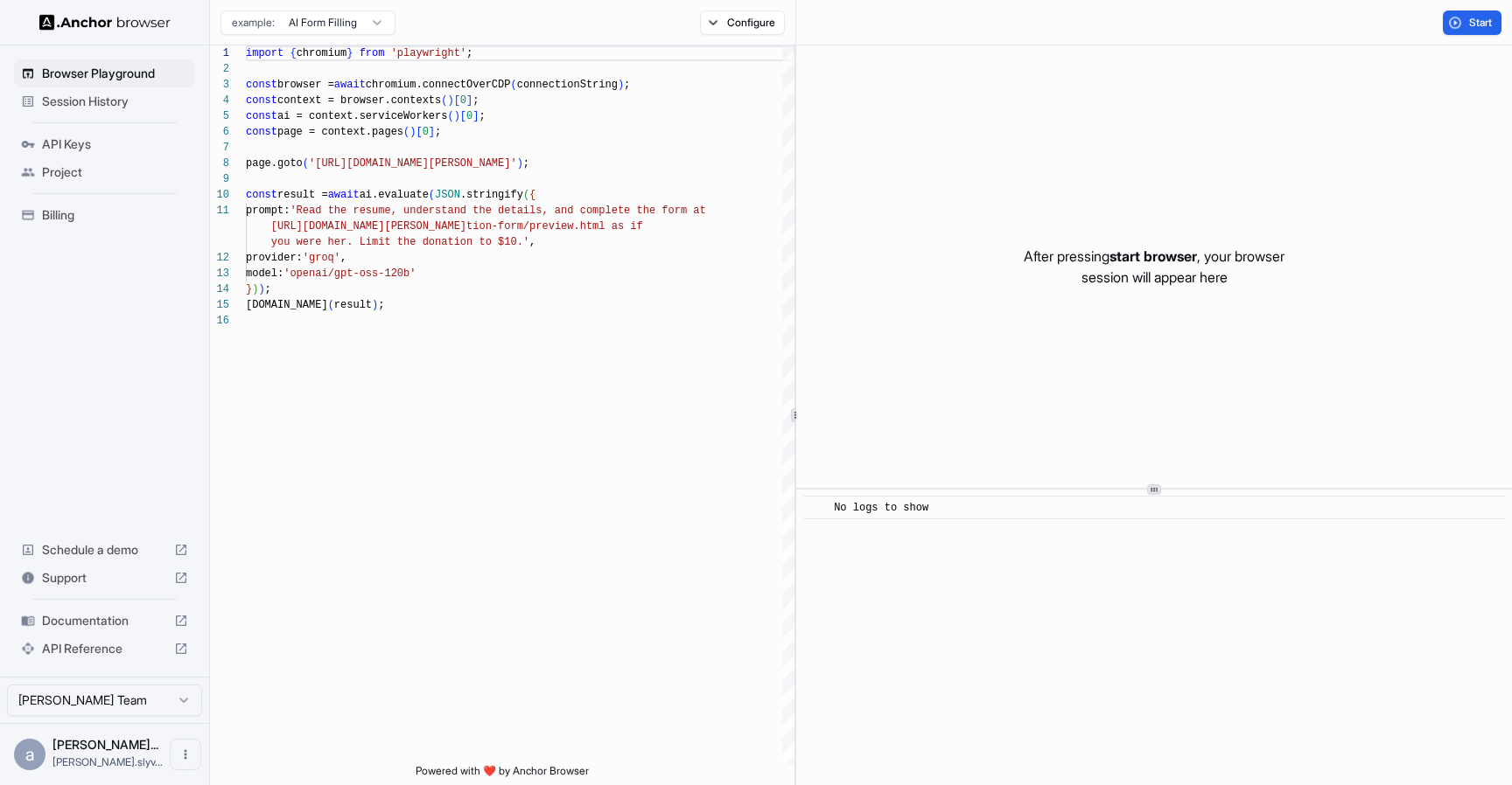
scroll to position [157, 0]
click at [1465, 23] on button "Start" at bounding box center [1472, 22] width 58 height 25
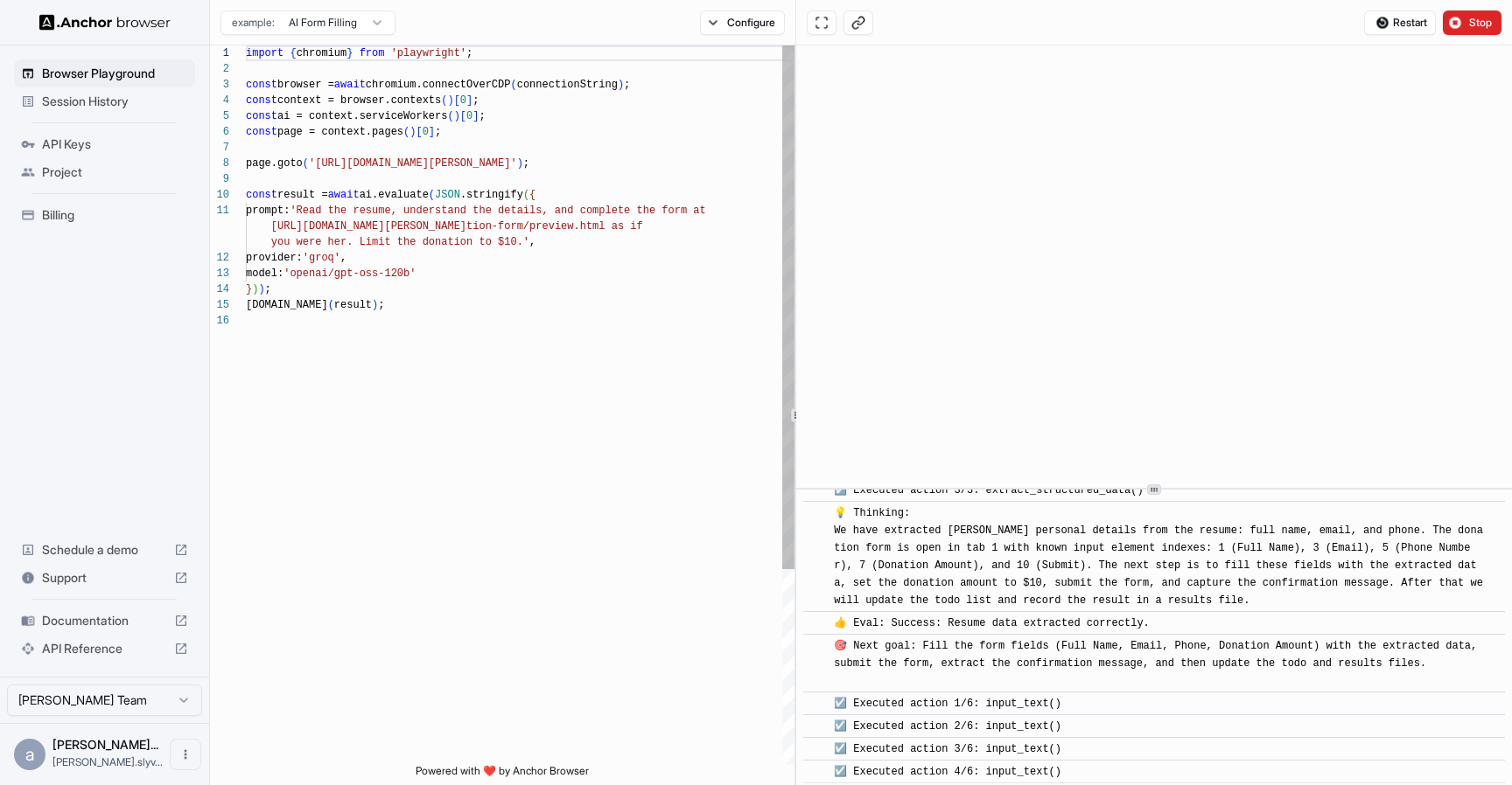
scroll to position [535, 0]
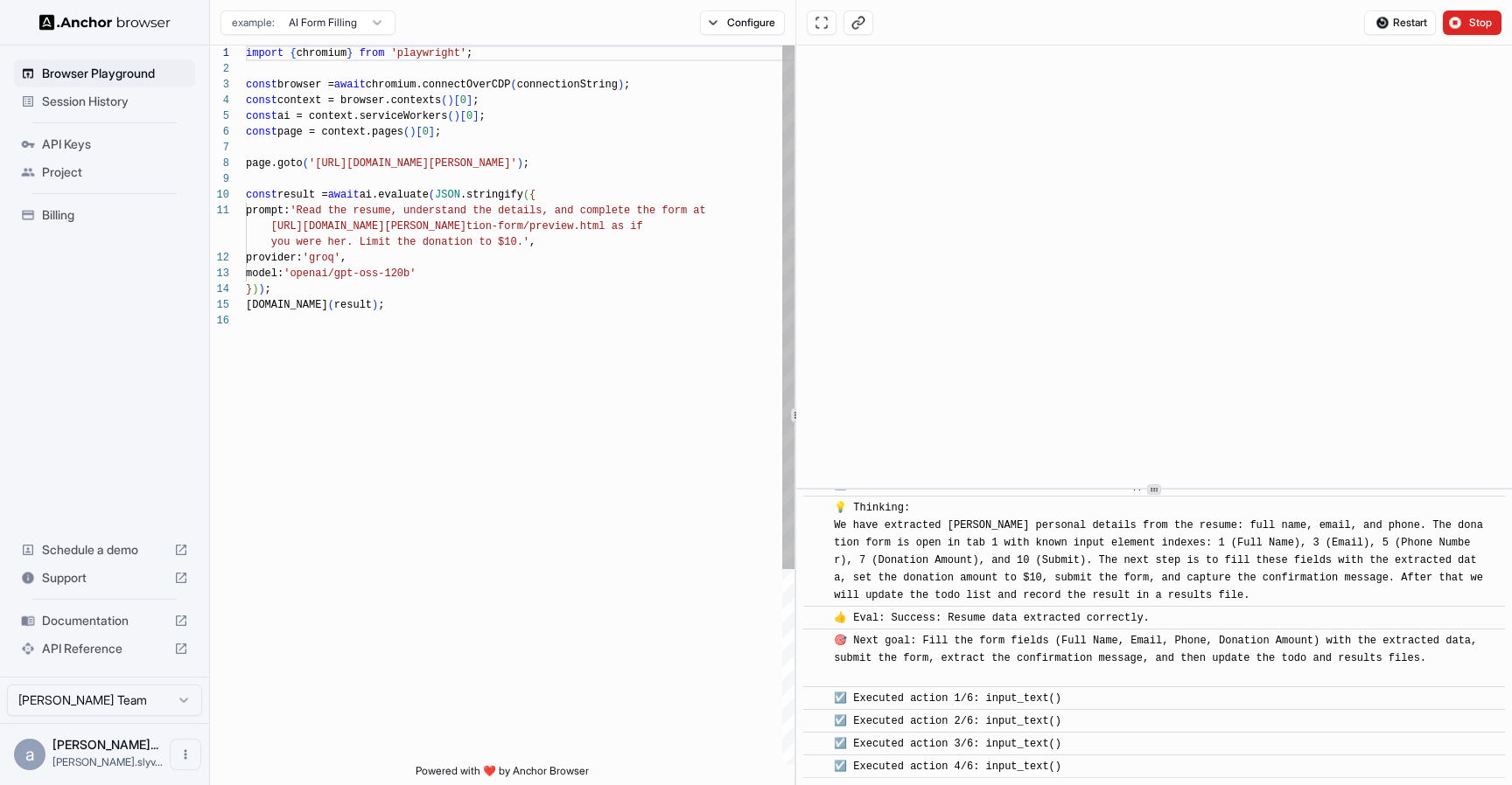
click at [587, 167] on div "import { chromium } from 'playwright' ; const browser = await chromium.connectO…" at bounding box center [520, 539] width 549 height 987
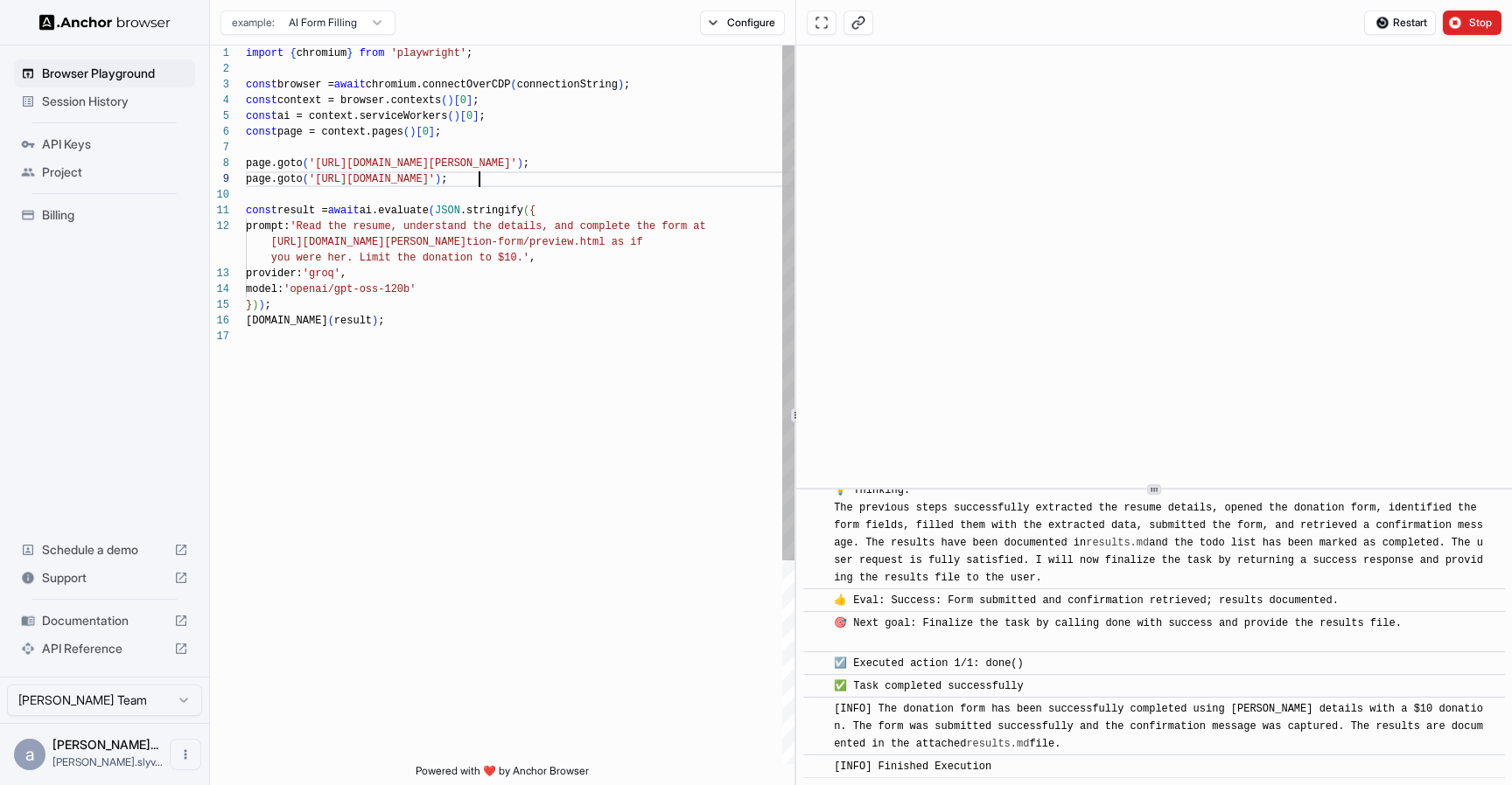
scroll to position [110, 0]
click at [247, 162] on div "import { chromium } from 'playwright' ; const browser = await chromium.connectO…" at bounding box center [520, 547] width 549 height 1002
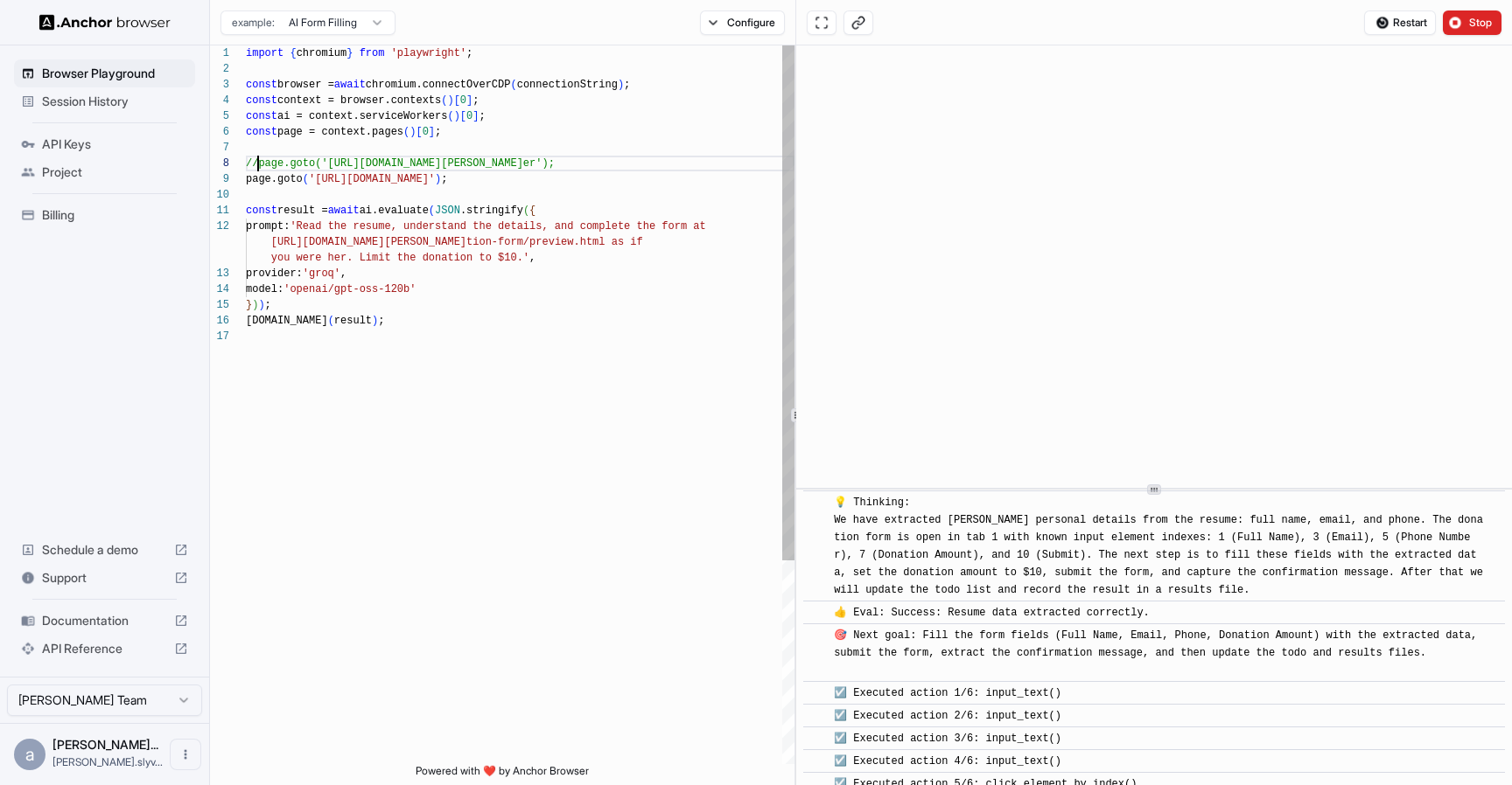
scroll to position [16, 0]
click at [393, 225] on div "import { chromium } from 'playwright' ; const browser = await chromium.connectO…" at bounding box center [520, 547] width 549 height 1002
drag, startPoint x: 329, startPoint y: 225, endPoint x: 422, endPoint y: 225, distance: 93.0
click at [422, 225] on div "import { chromium } from 'playwright' ; const browser = await chromium.connectO…" at bounding box center [520, 547] width 549 height 1002
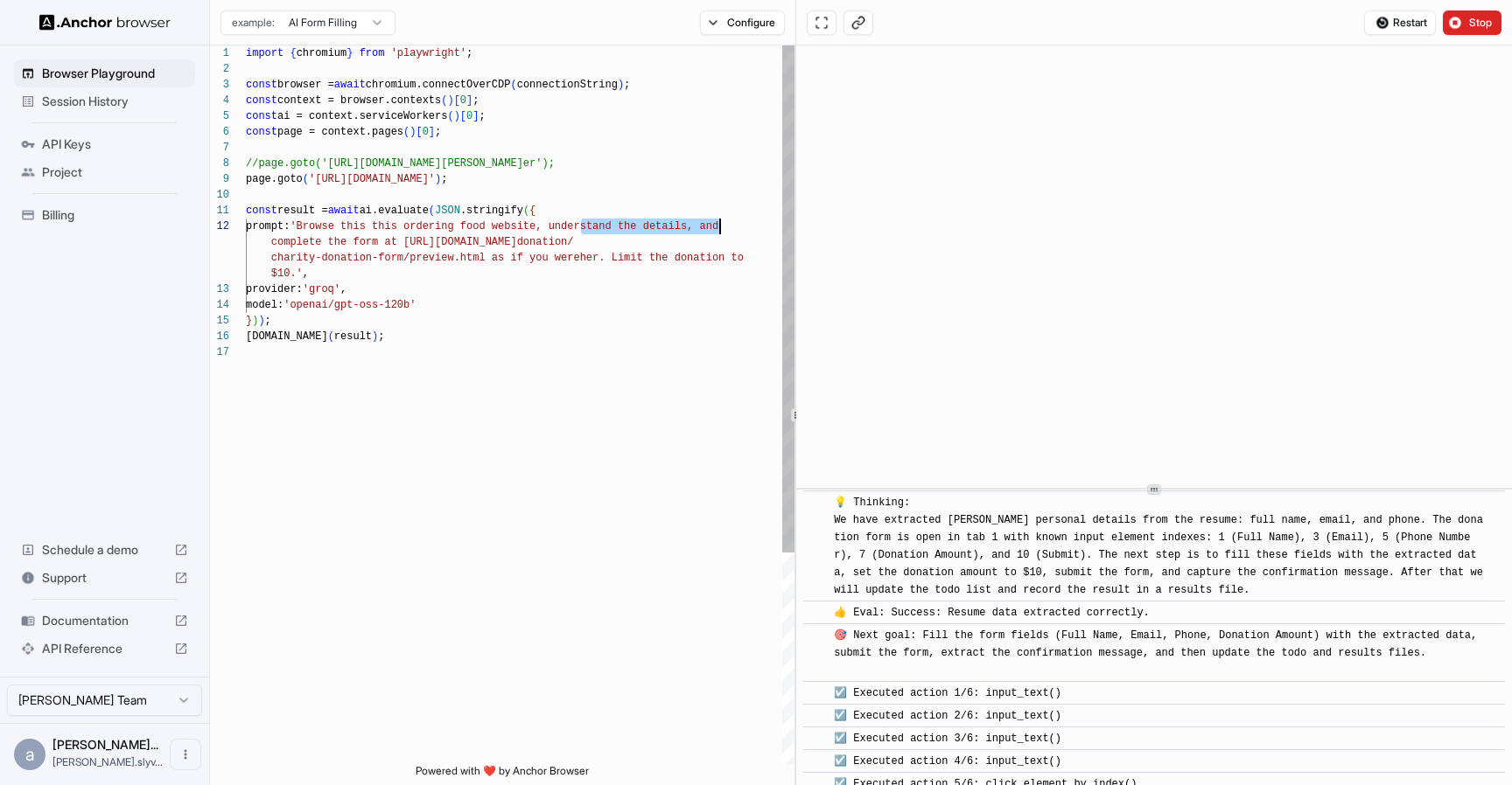
drag, startPoint x: 582, startPoint y: 228, endPoint x: 719, endPoint y: 221, distance: 137.2
click at [719, 221] on div "import { chromium } from 'playwright' ; const browser = await chromium.connectO…" at bounding box center [520, 554] width 549 height 1018
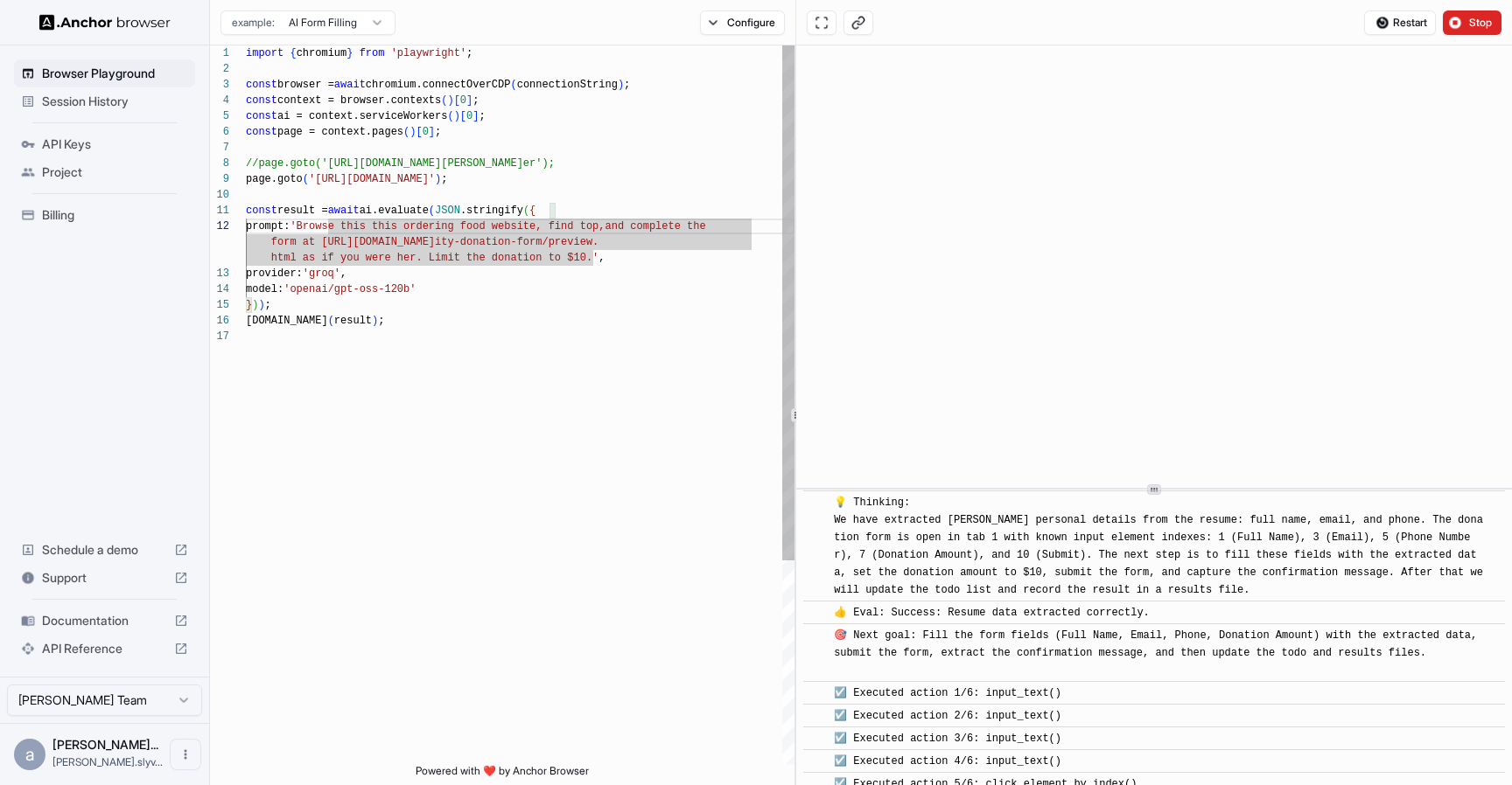
click at [584, 225] on div "import { chromium } from 'playwright' ; const browser = await chromium.connectO…" at bounding box center [520, 547] width 549 height 1002
click at [625, 225] on div "import { chromium } from 'playwright' ; const browser = await chromium.connectO…" at bounding box center [520, 547] width 549 height 1002
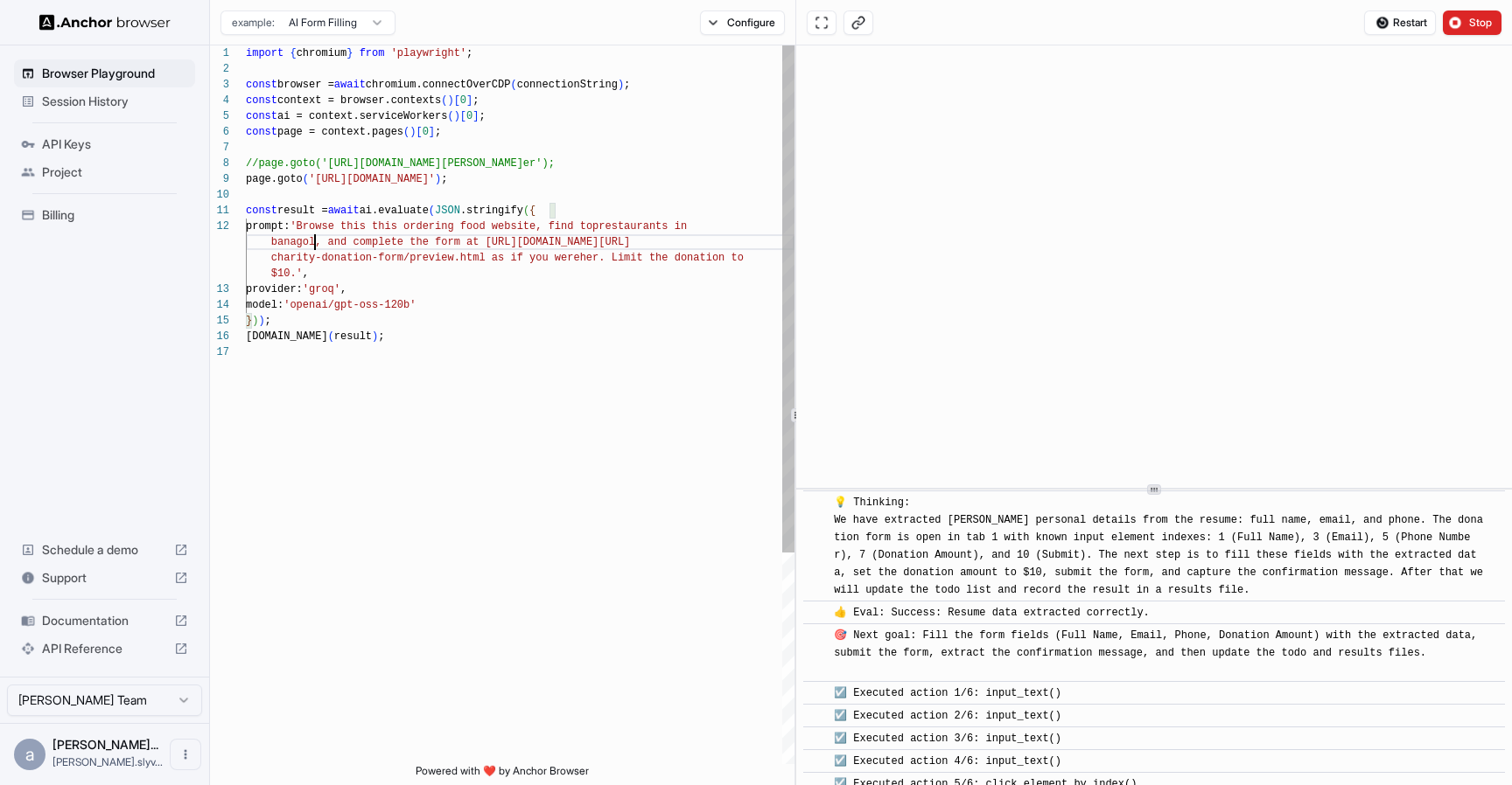
scroll to position [31, 0]
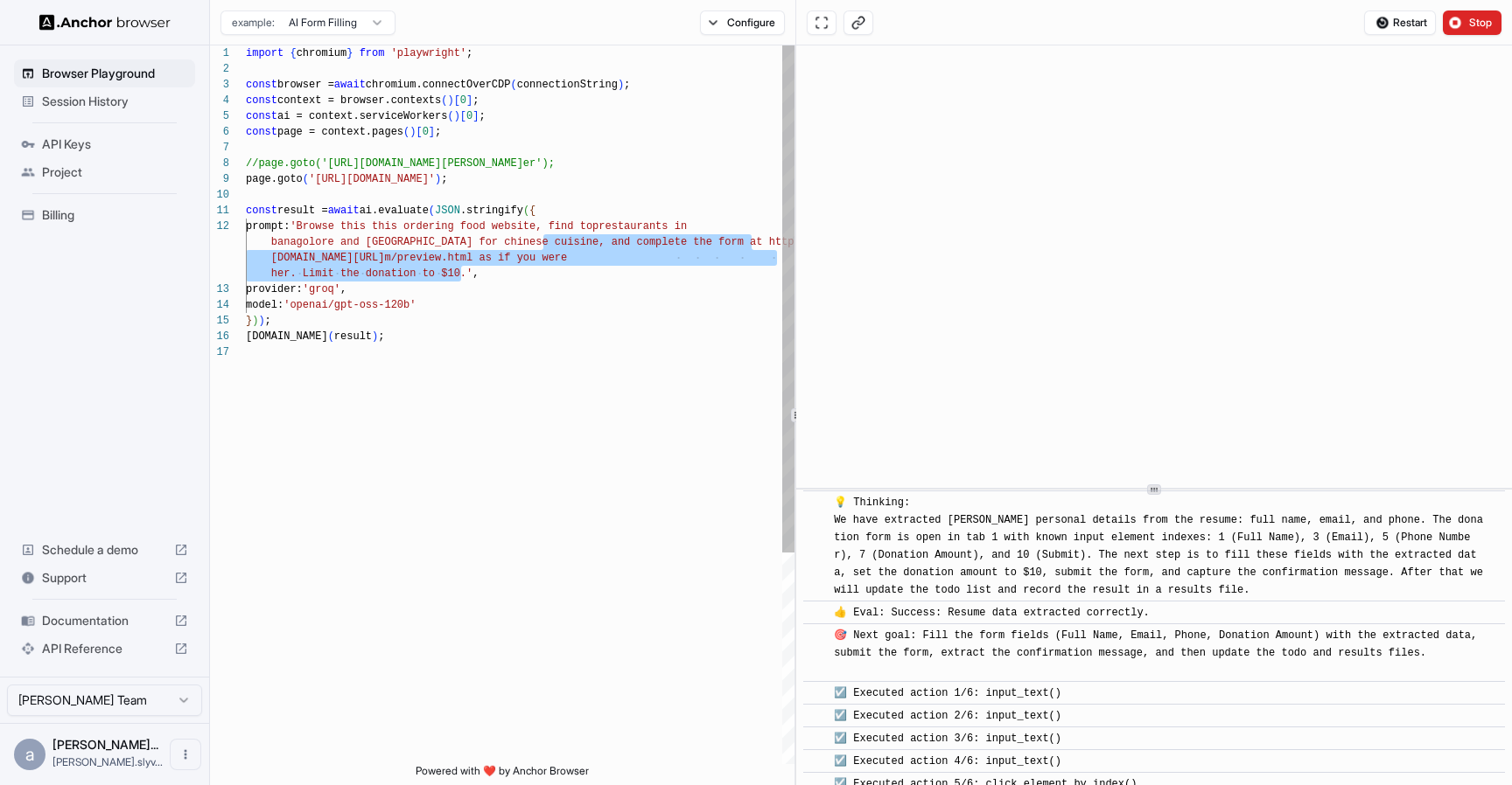
drag, startPoint x: 542, startPoint y: 243, endPoint x: 460, endPoint y: 275, distance: 88.0
click at [460, 275] on div "import { chromium } from 'playwright' ; const browser = await chromium.connectO…" at bounding box center [520, 554] width 549 height 1018
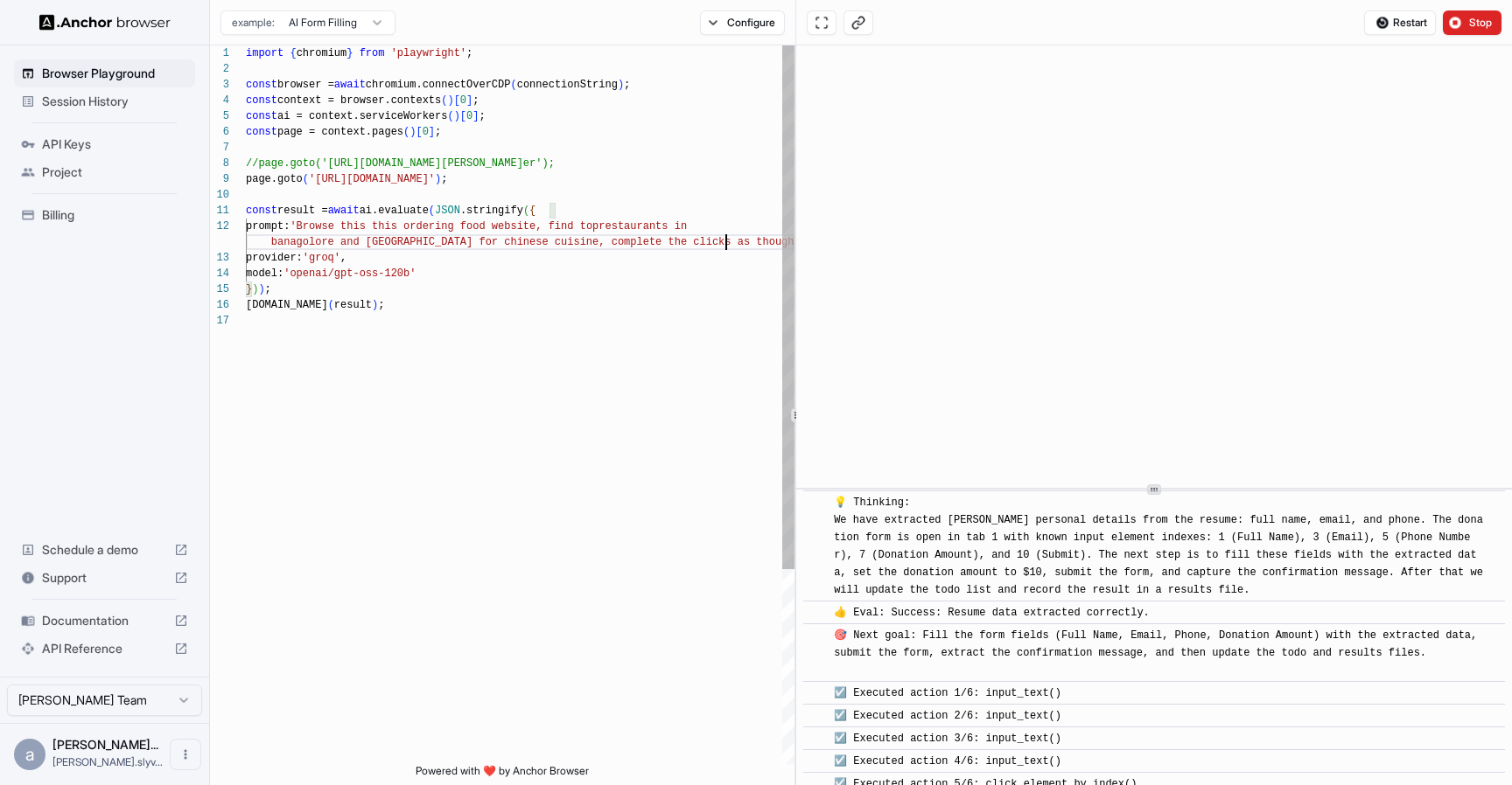
click at [633, 226] on div "import { chromium } from 'playwright' ; const browser = await chromium.connectO…" at bounding box center [520, 539] width 549 height 987
click at [724, 248] on div "import { chromium } from 'playwright' ; const browser = await chromium.connectO…" at bounding box center [520, 539] width 549 height 987
click at [446, 256] on div "import { chromium } from 'playwright' ; const browser = await chromium.connectO…" at bounding box center [520, 547] width 549 height 1002
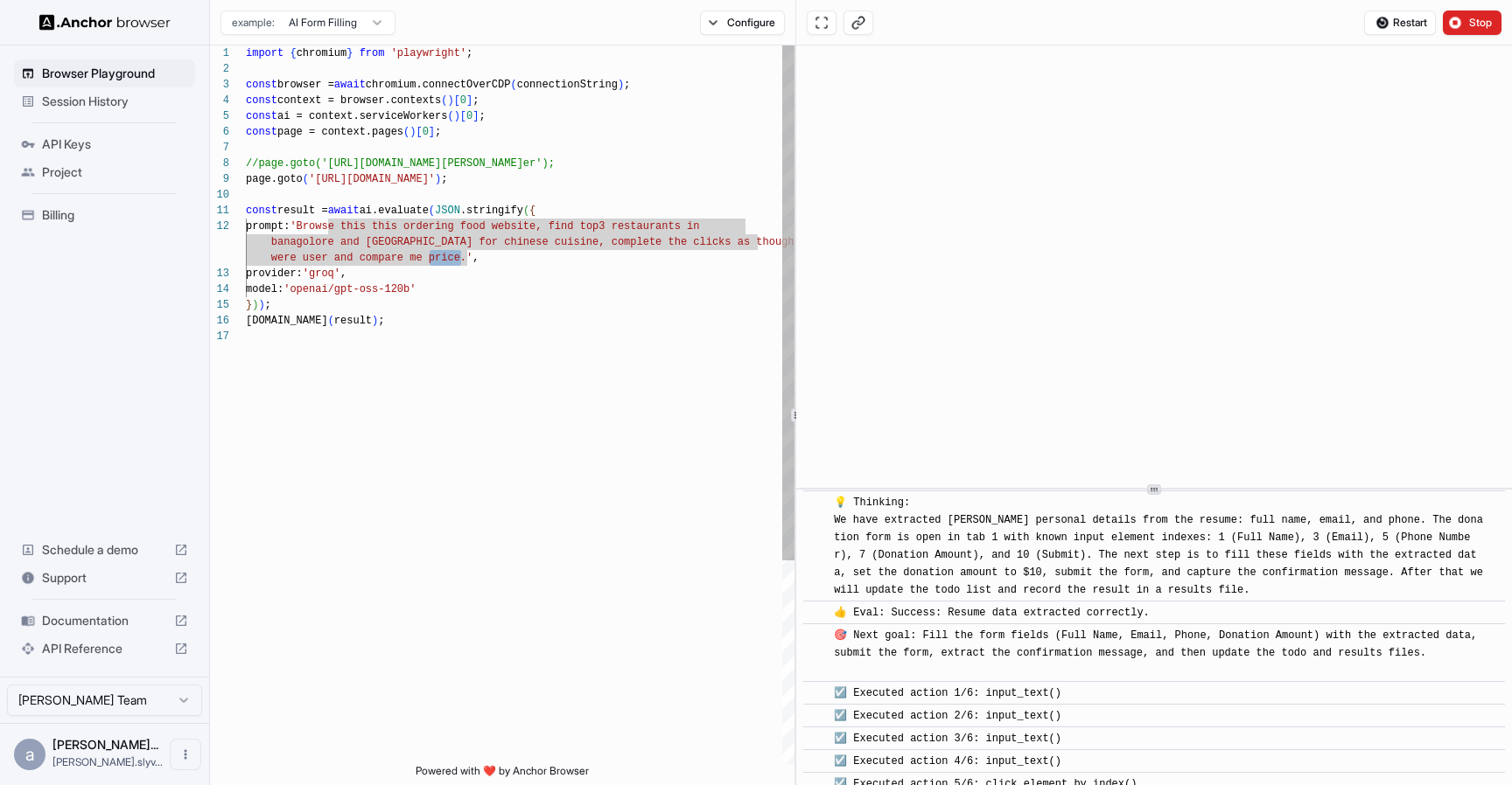
click at [424, 259] on div "import { chromium } from 'playwright' ; const browser = await chromium.connectO…" at bounding box center [520, 547] width 549 height 1002
click at [446, 259] on div "import { chromium } from 'playwright' ; const browser = await chromium.connectO…" at bounding box center [520, 547] width 549 height 1002
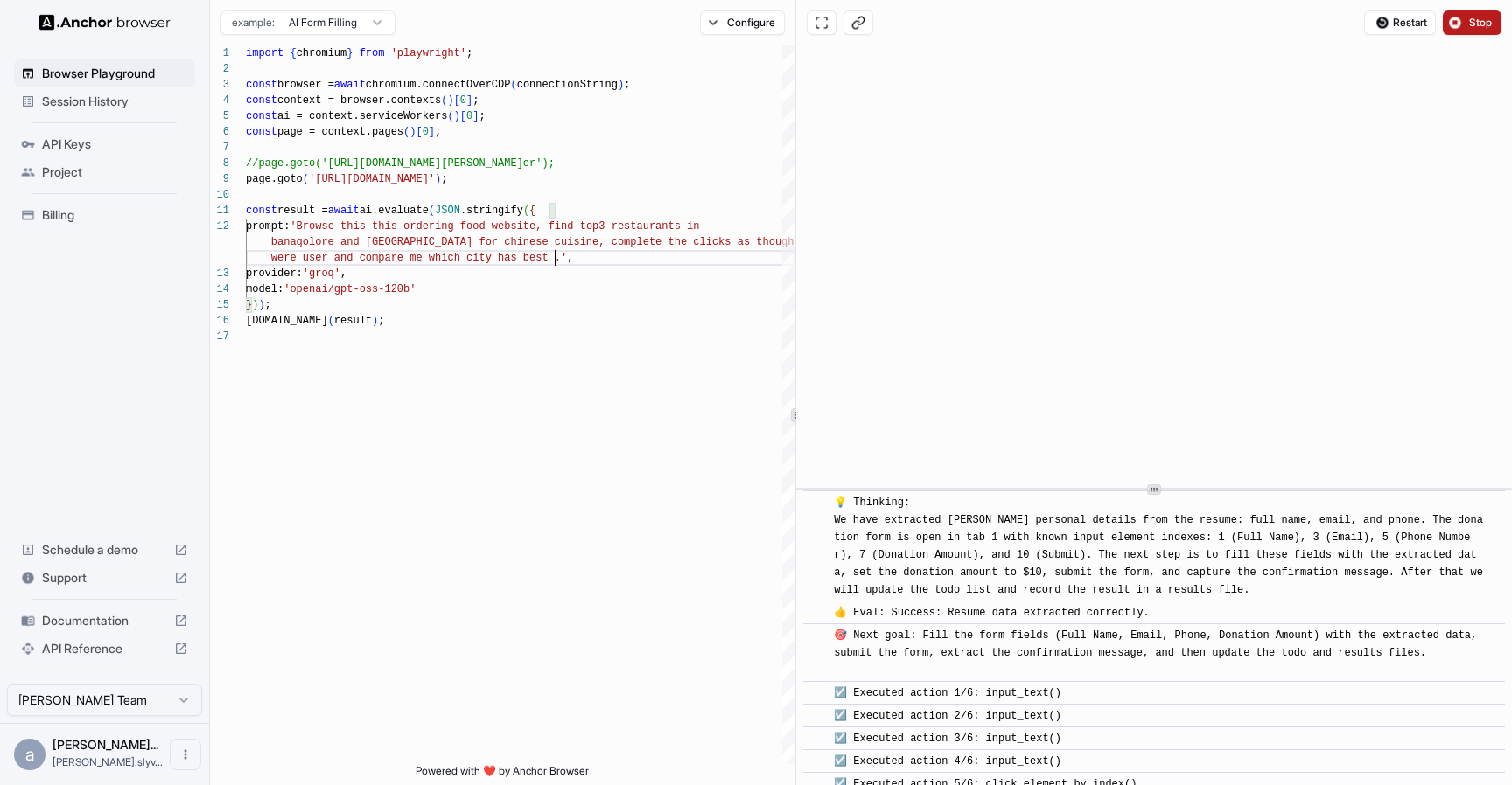
type textarea "**********"
click at [1469, 16] on span "Stop" at bounding box center [1481, 22] width 25 height 14
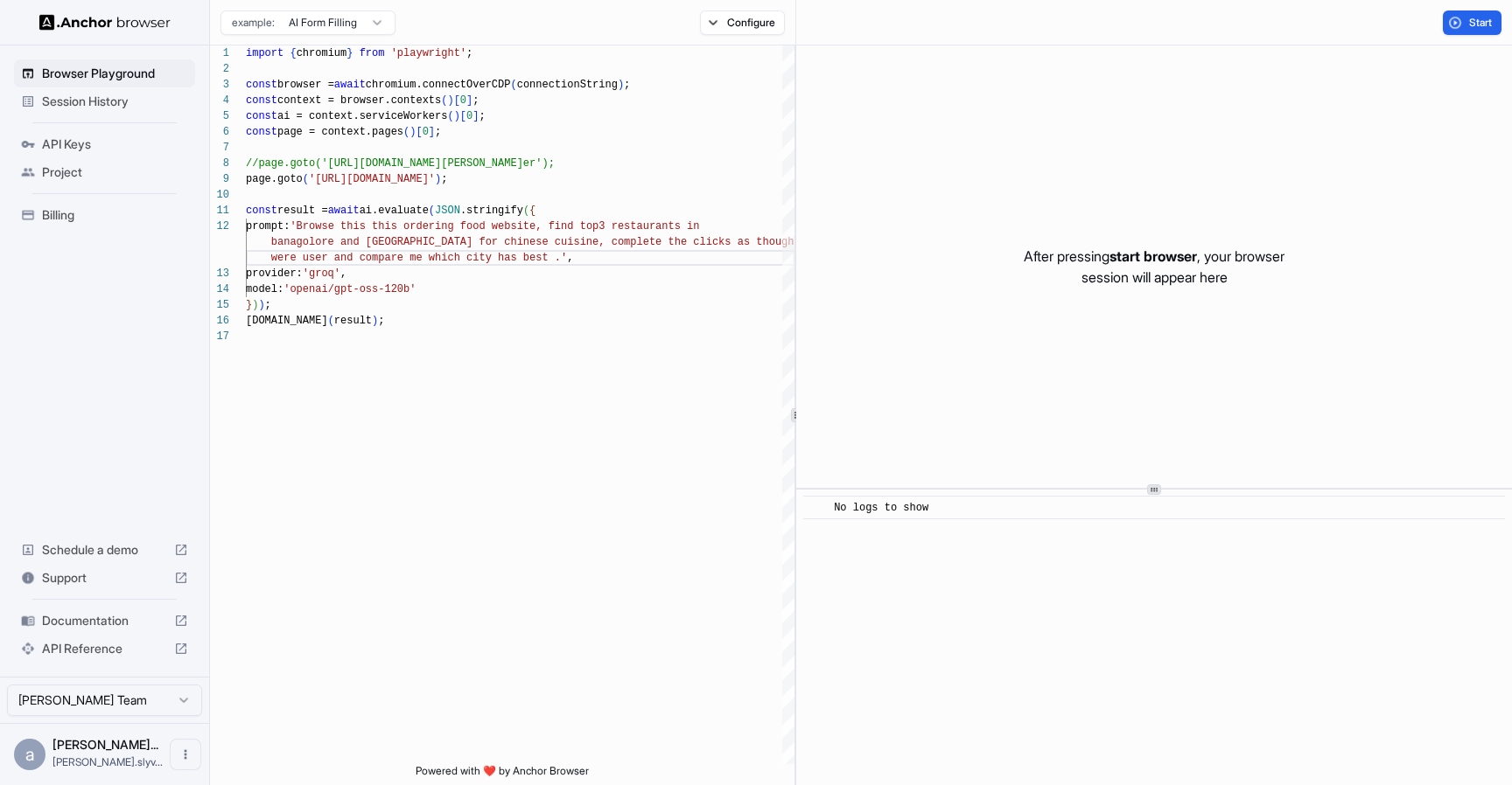
click at [1469, 22] on span "Start" at bounding box center [1481, 22] width 25 height 14
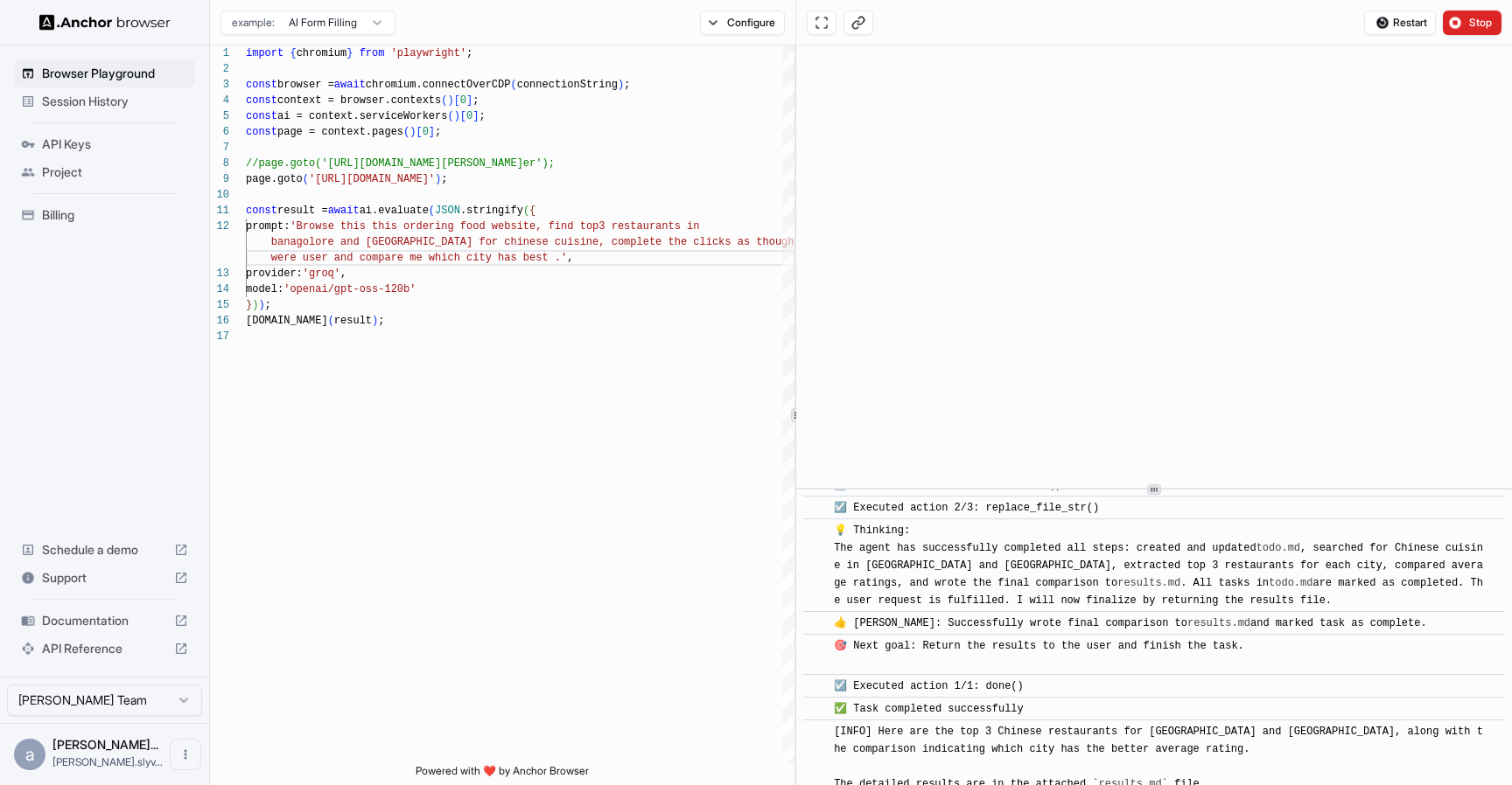
scroll to position [1588, 0]
